Goal: Find contact information: Find contact information

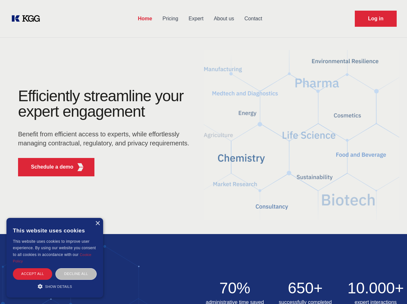
click at [203, 152] on div "Efficiently streamline your expert engagement Benefit from efficient access to …" at bounding box center [106, 134] width 196 height 93
click at [48, 167] on p "Schedule a demo" at bounding box center [52, 167] width 43 height 8
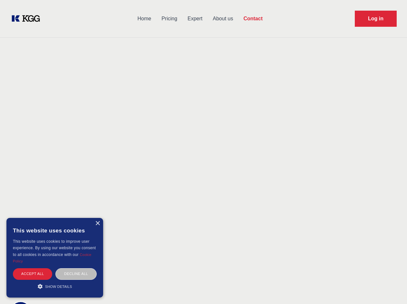
click at [97, 223] on div "× This website uses cookies This website uses cookies to improve user experienc…" at bounding box center [54, 258] width 97 height 80
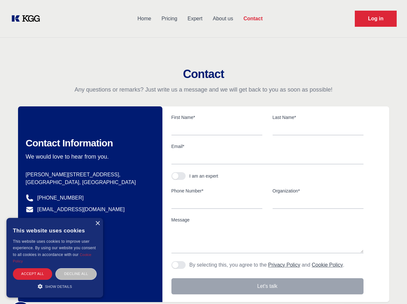
click at [33, 274] on div "Accept all" at bounding box center [32, 273] width 39 height 11
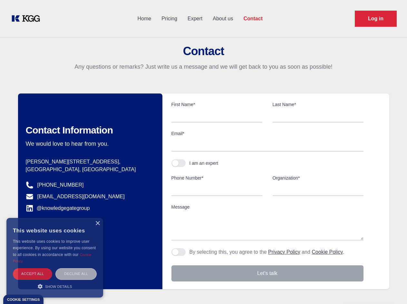
click at [76, 274] on div "Decline all" at bounding box center [75, 273] width 41 height 11
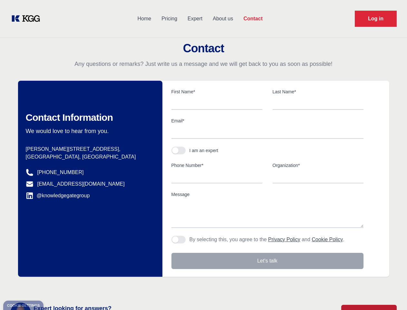
click at [55, 286] on main "Contact Any questions or remarks? Just write us a message and we will get back …" at bounding box center [203, 168] width 407 height 336
